Goal: Check status: Check status

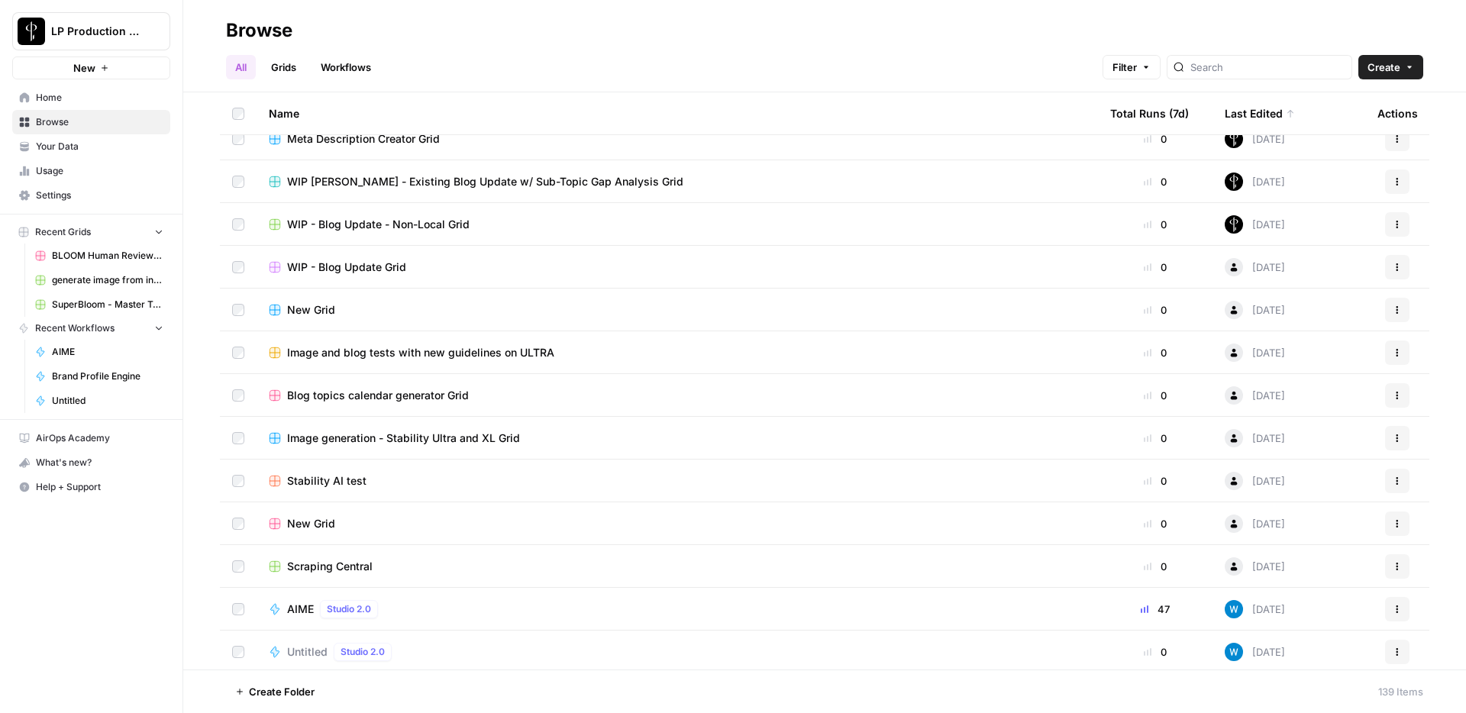
scroll to position [1771, 0]
click at [1401, 610] on icon "button" at bounding box center [1396, 608] width 9 height 9
click at [544, 605] on div "AIME Studio 2.0" at bounding box center [677, 608] width 817 height 18
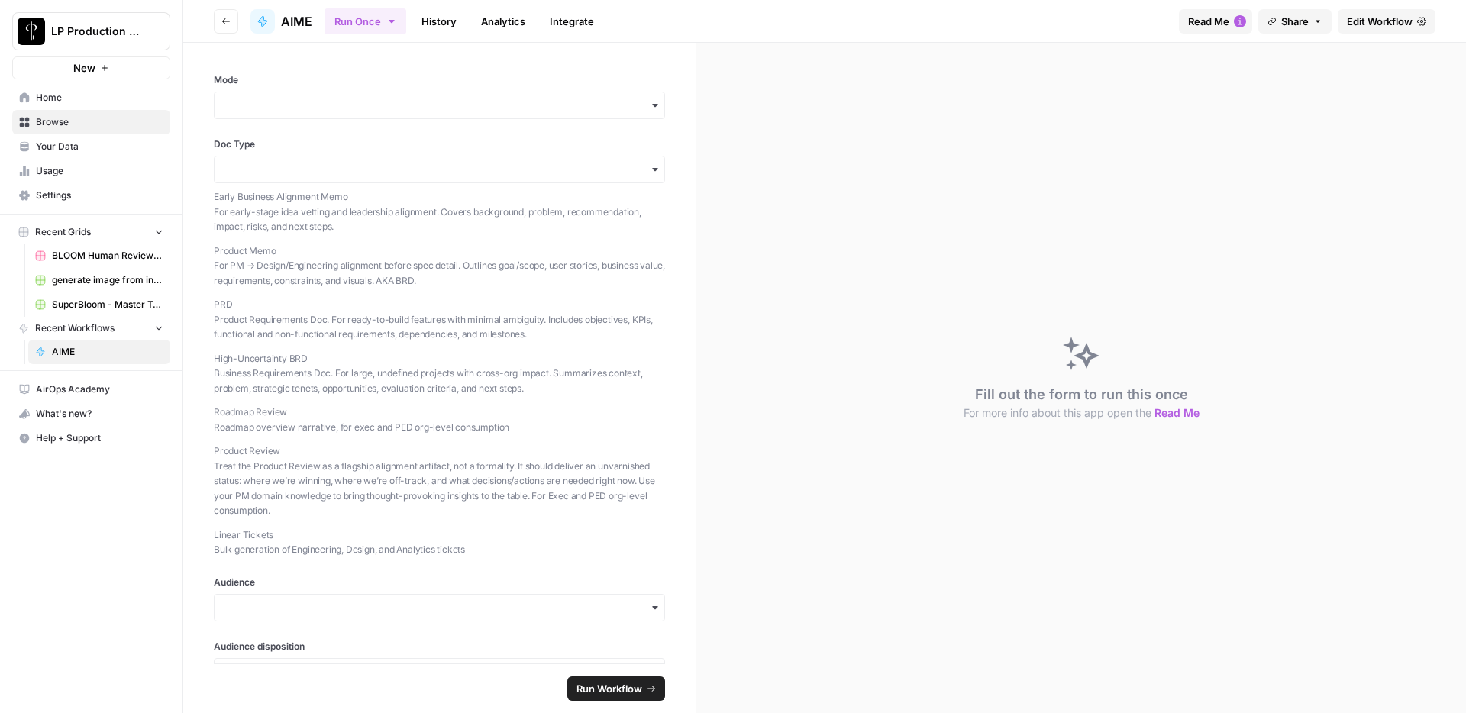
click at [1234, 23] on icon "button" at bounding box center [1240, 21] width 12 height 12
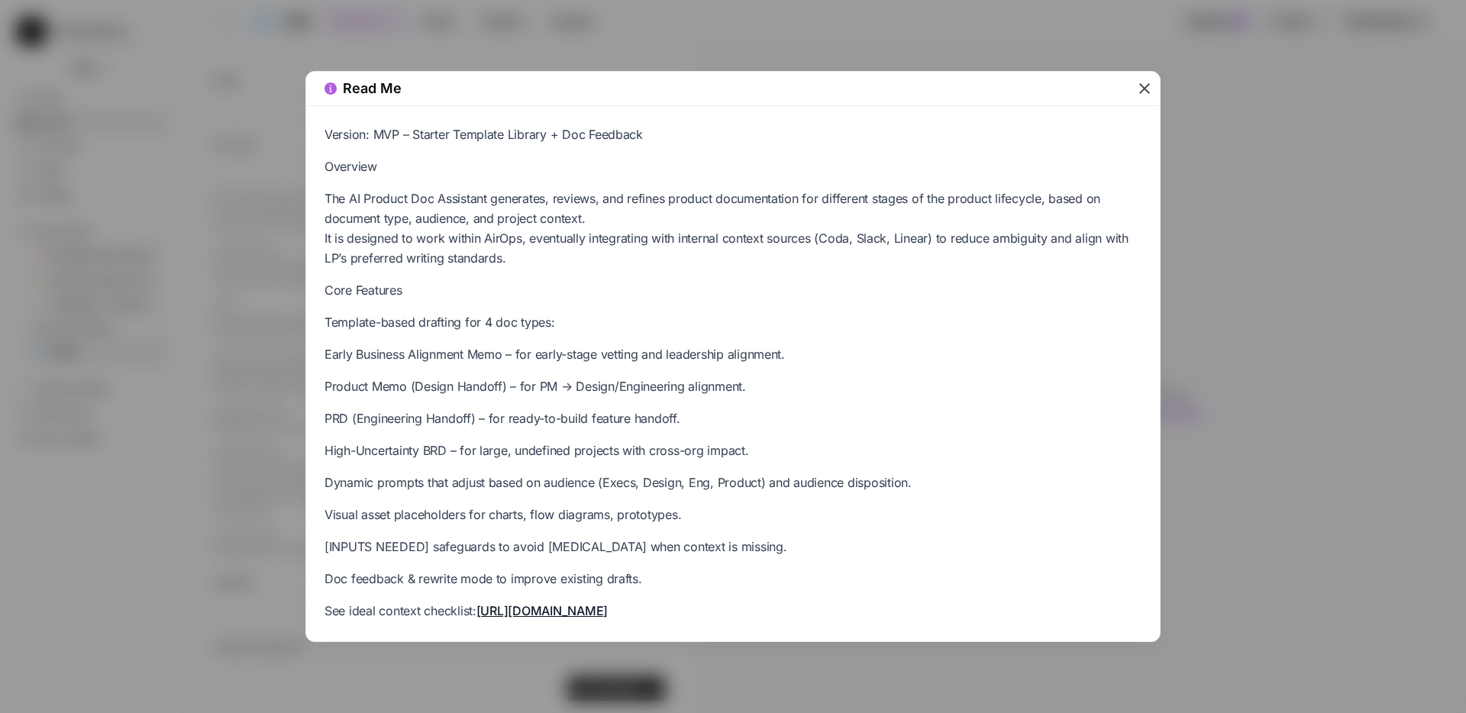
click at [1150, 89] on icon "button" at bounding box center [1144, 88] width 18 height 18
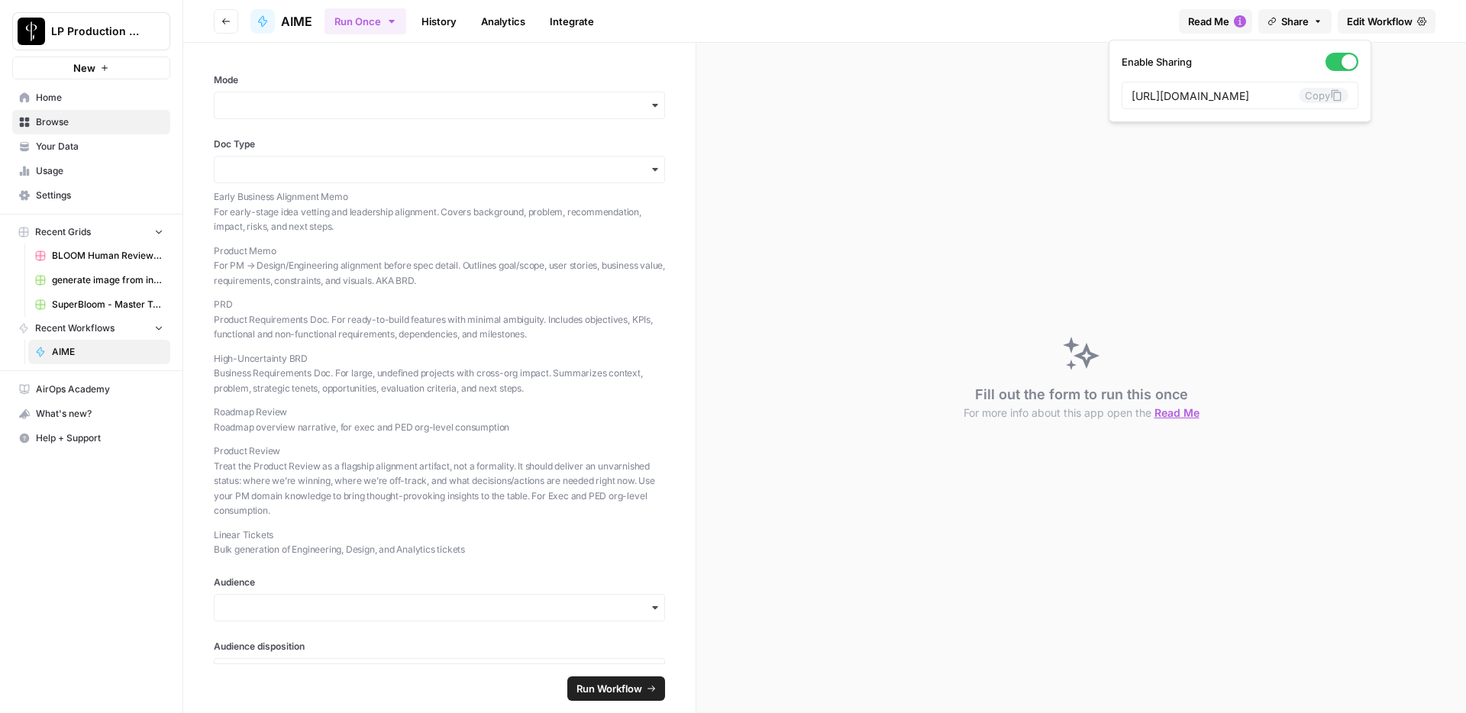
click at [1321, 20] on button "Share" at bounding box center [1294, 21] width 73 height 24
click at [1109, 25] on div "Run Once History Analytics Integrate" at bounding box center [745, 21] width 842 height 30
click at [433, 3] on header "Go back AIME Run Once History Analytics Integrate Read Me Share Edit Workflow" at bounding box center [824, 21] width 1283 height 43
click at [438, 22] on link "History" at bounding box center [438, 21] width 53 height 24
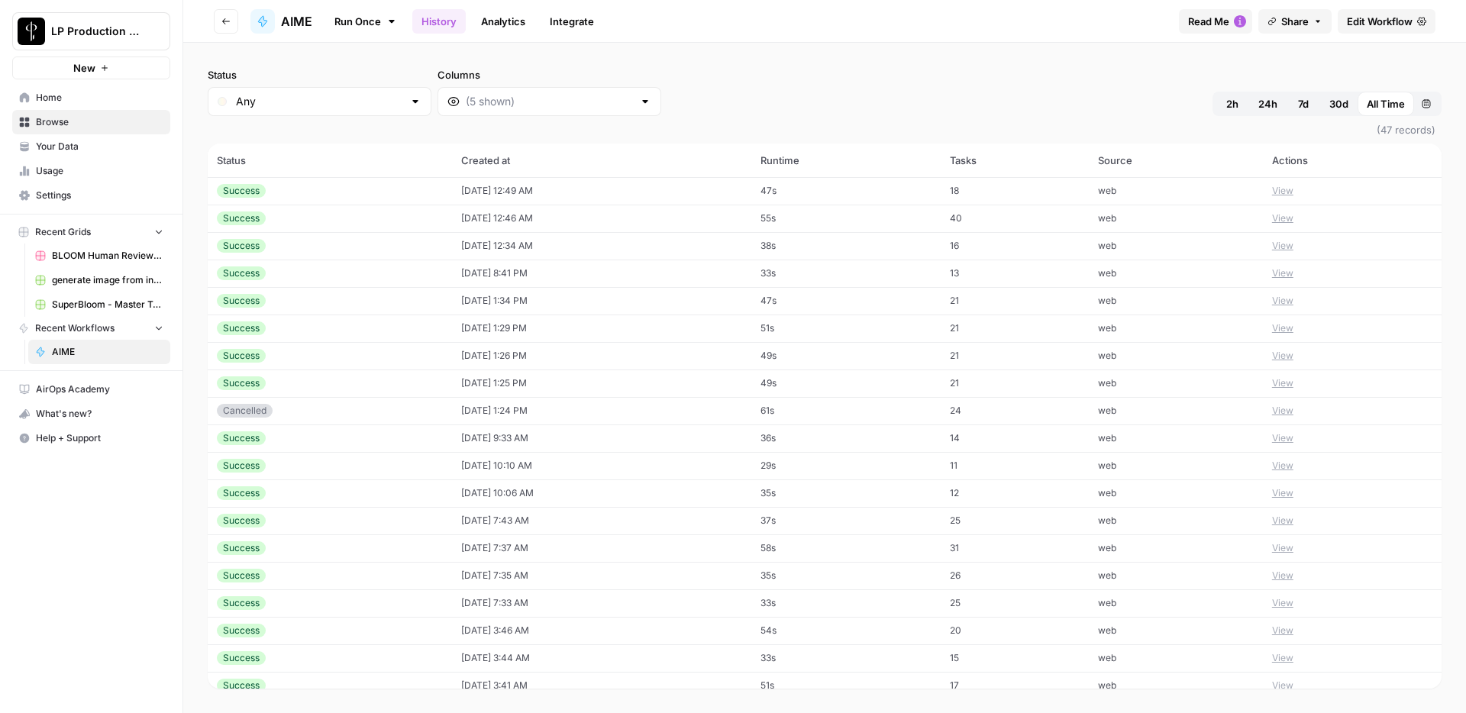
click at [1291, 191] on button "View" at bounding box center [1282, 191] width 21 height 14
